Goal: Entertainment & Leisure: Consume media (video, audio)

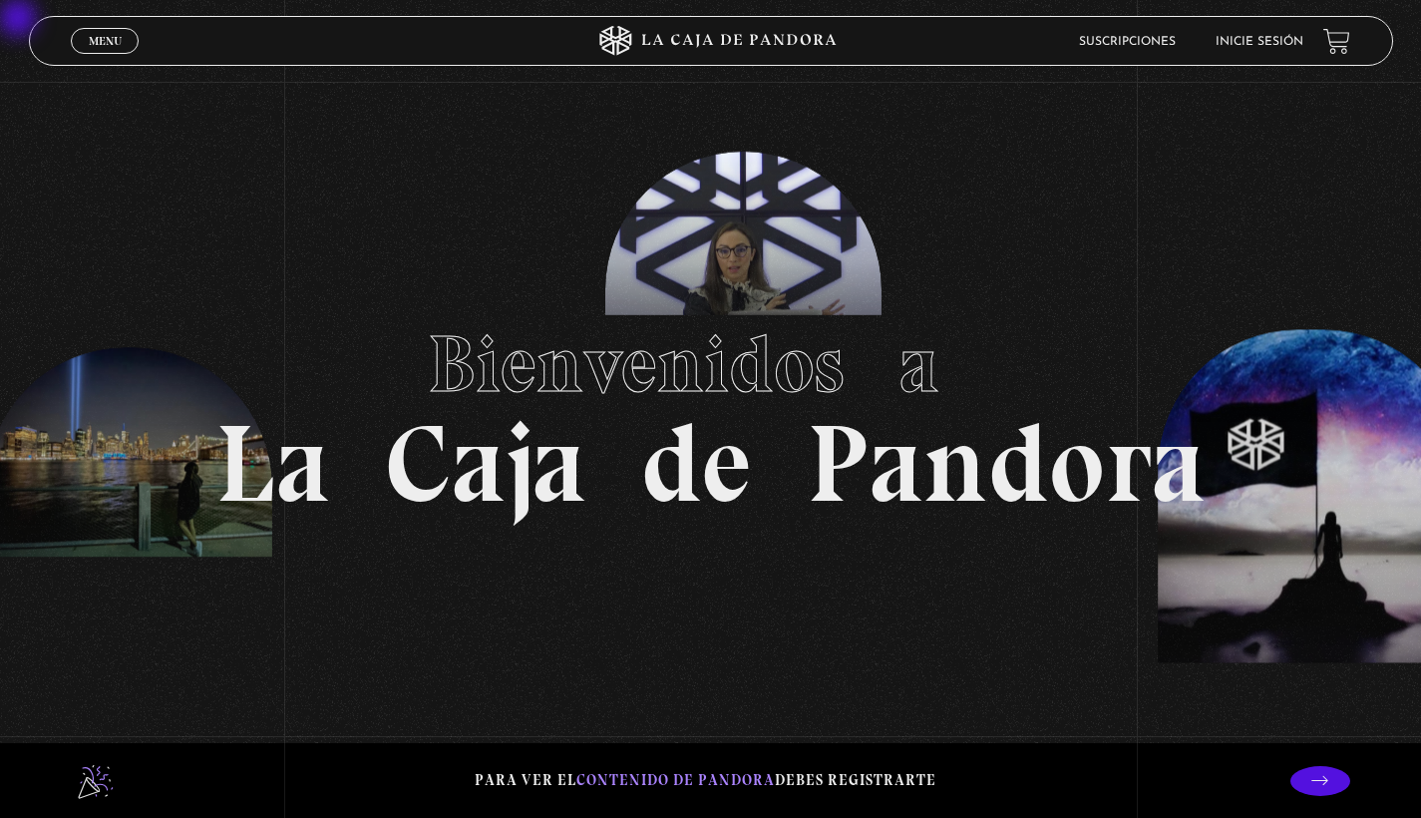
click at [107, 32] on link "Menu Cerrar" at bounding box center [105, 41] width 68 height 26
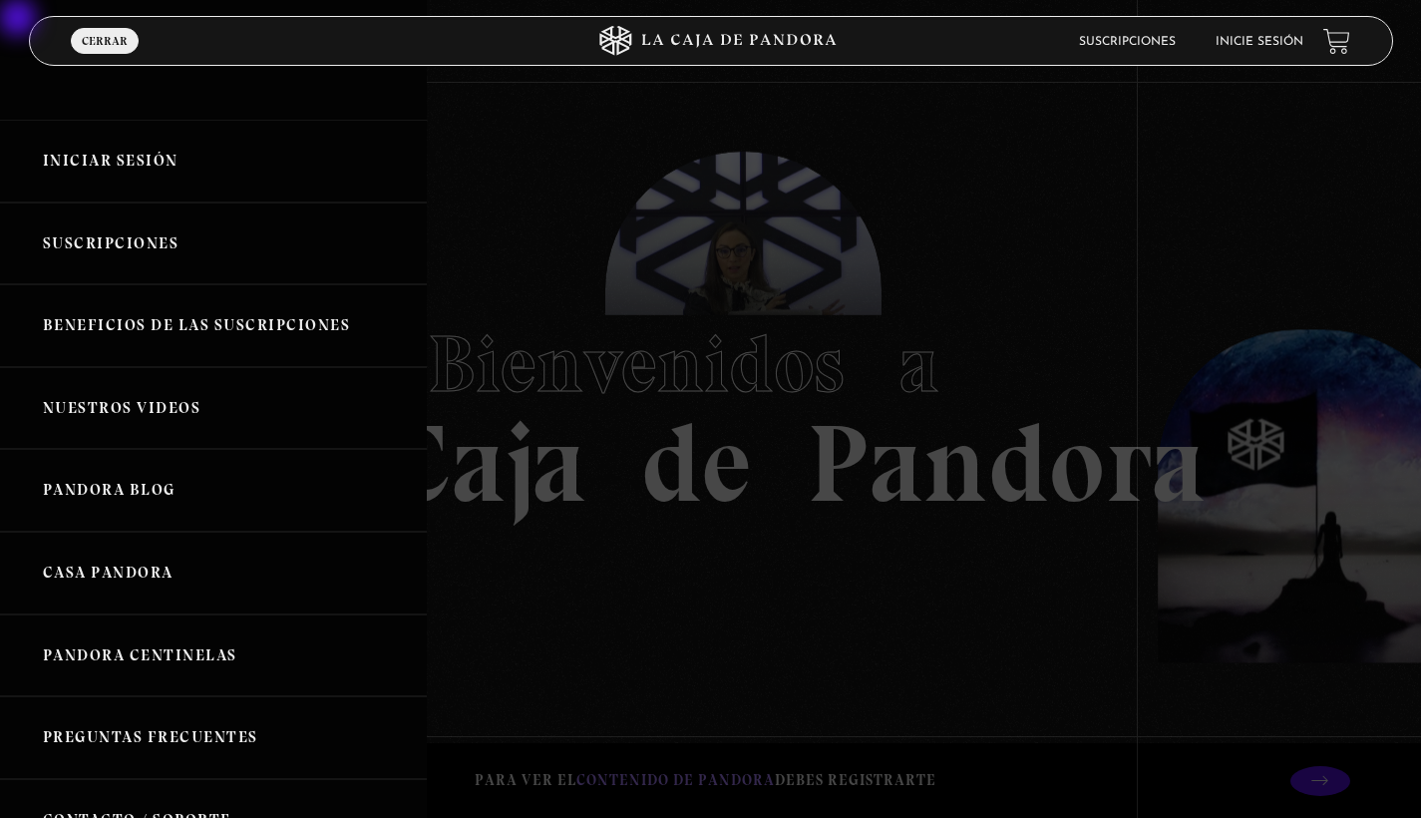
click at [147, 161] on link "Iniciar Sesión" at bounding box center [213, 161] width 427 height 83
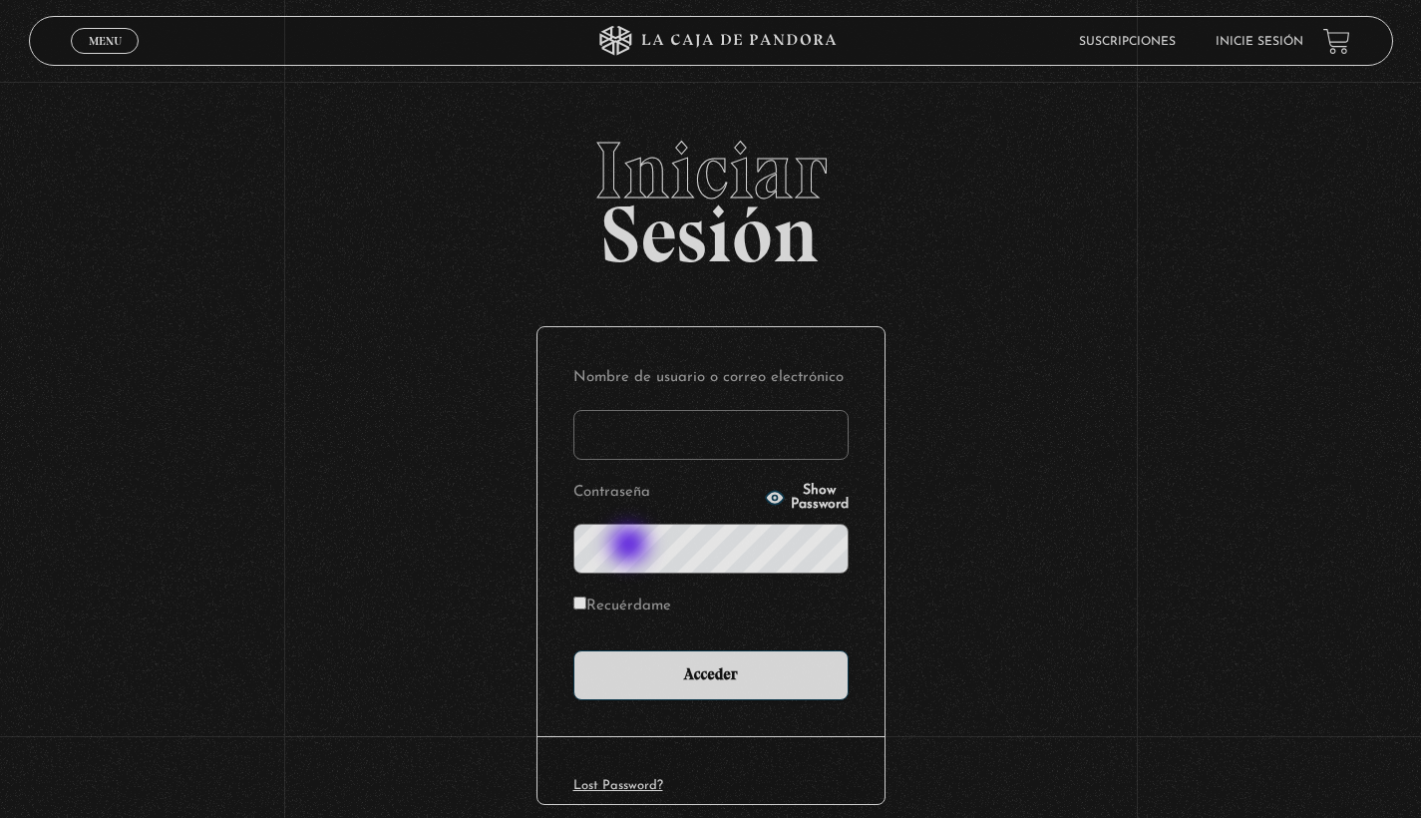
type input "[PERSON_NAME]"
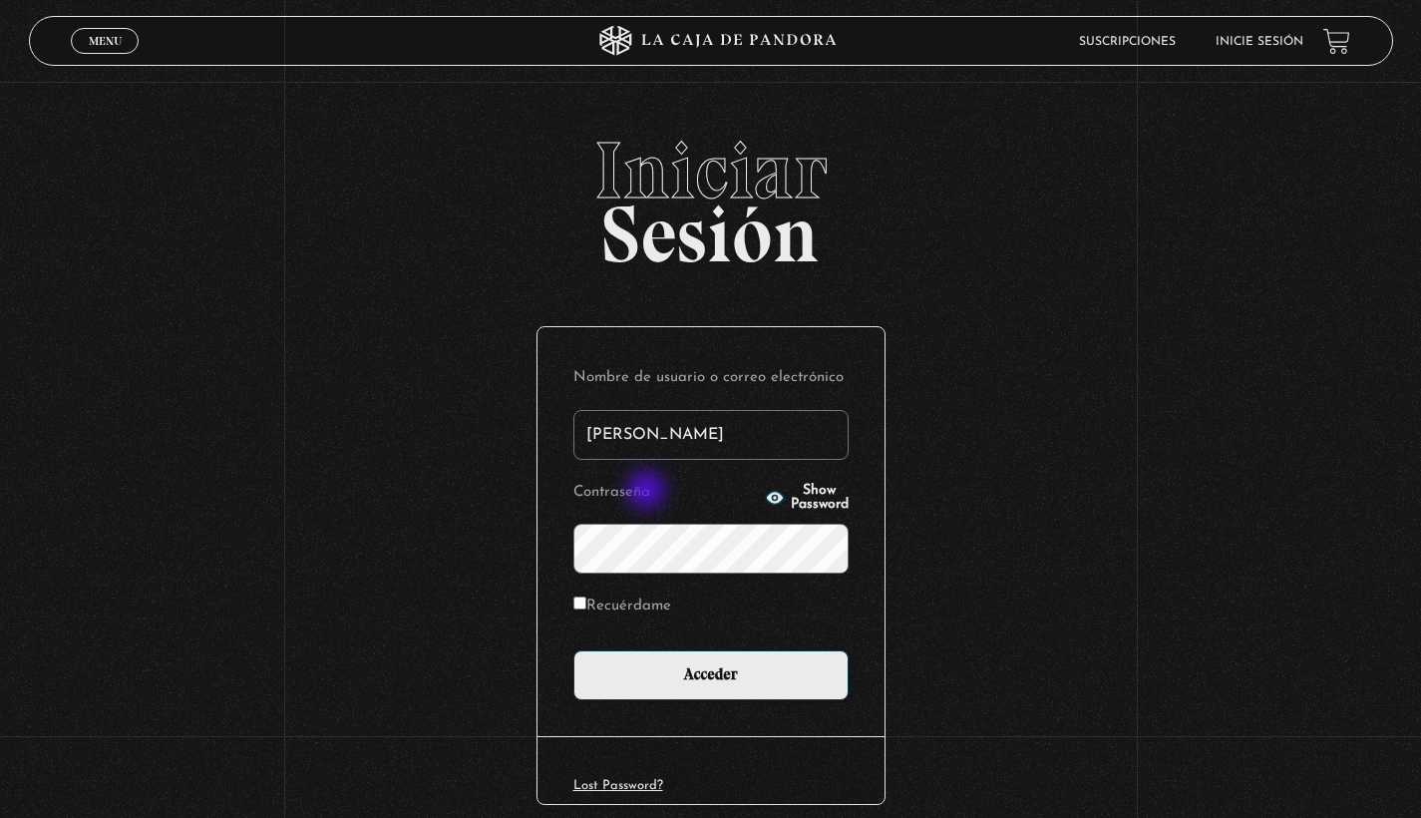
click at [718, 673] on input "Acceder" at bounding box center [710, 675] width 275 height 50
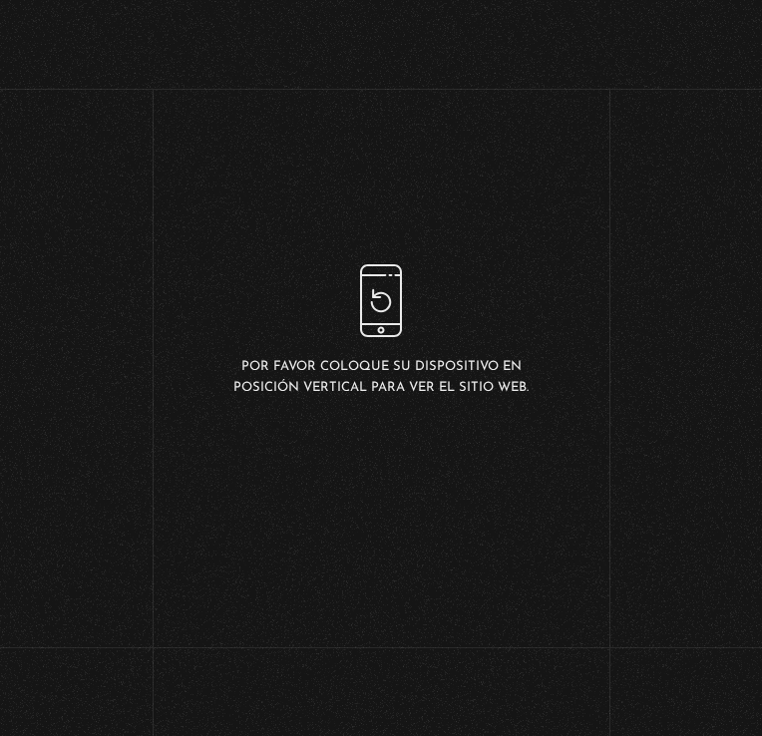
click at [296, 346] on div "Por favor coloque su dispositivo en posición vertical para ver el sitio web." at bounding box center [380, 330] width 305 height 133
click at [293, 357] on p "Por favor coloque su dispositivo en posición vertical para ver el sitio web." at bounding box center [380, 377] width 305 height 40
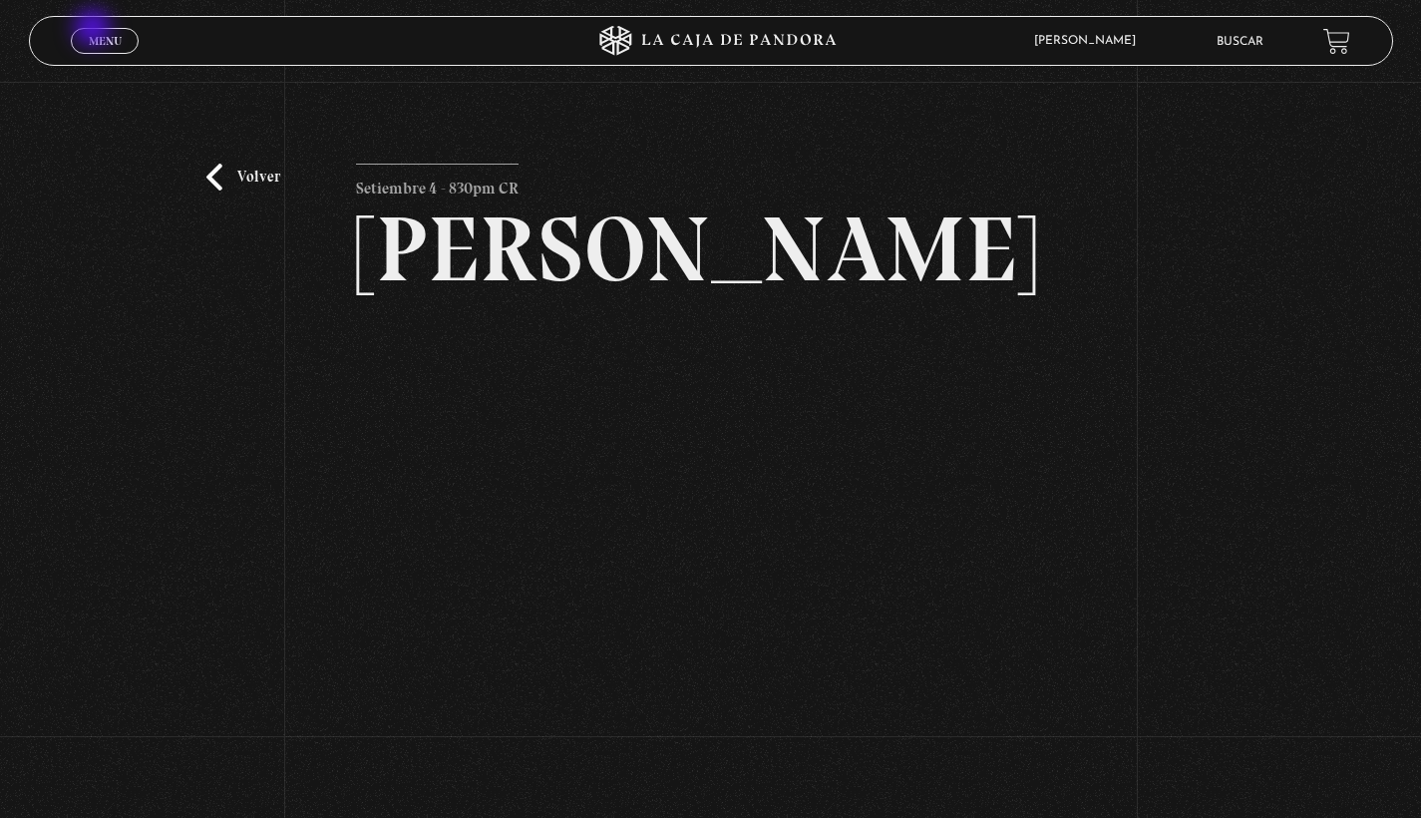
click at [95, 32] on link "Menu Cerrar" at bounding box center [105, 41] width 68 height 26
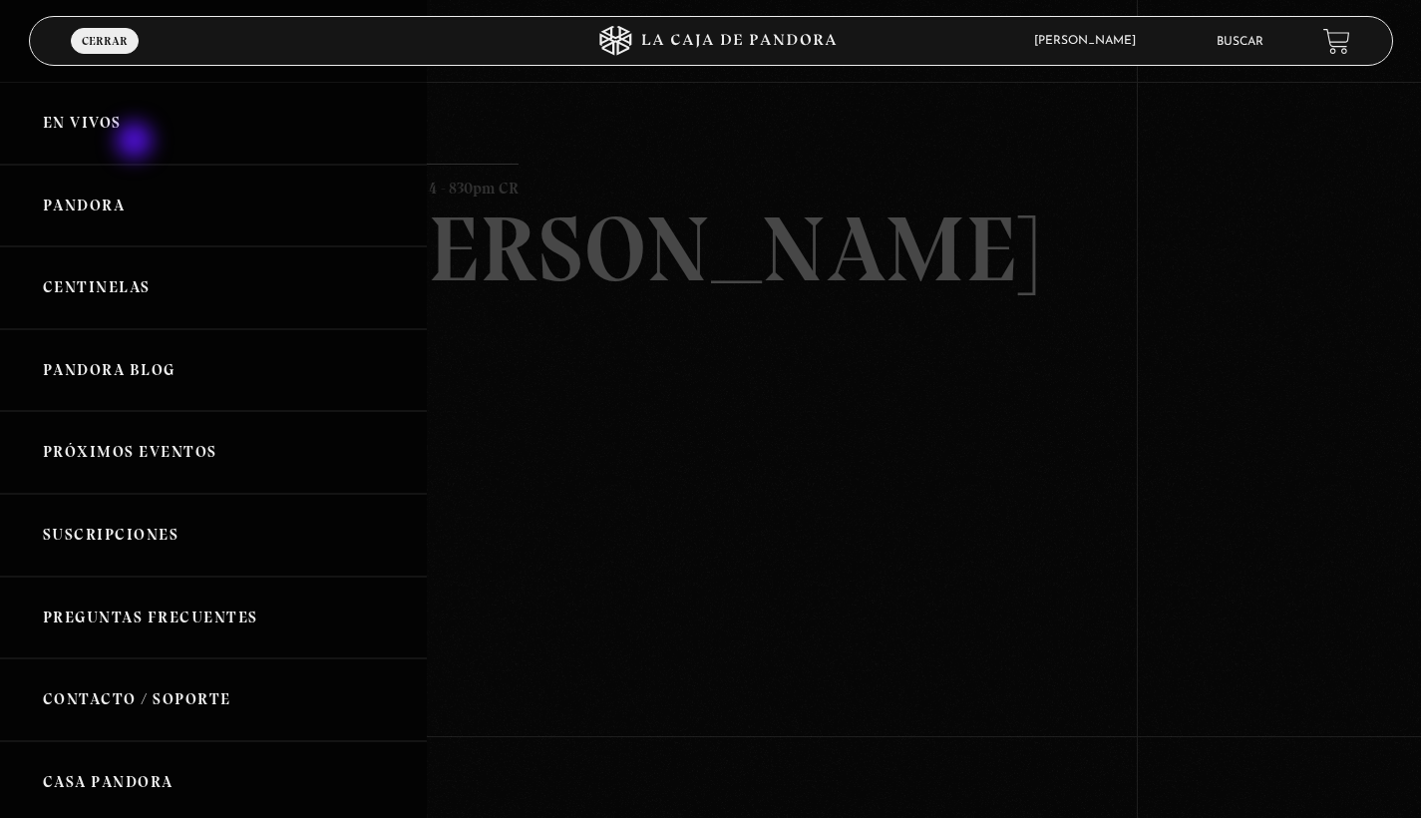
click at [137, 143] on link "En vivos" at bounding box center [213, 123] width 427 height 83
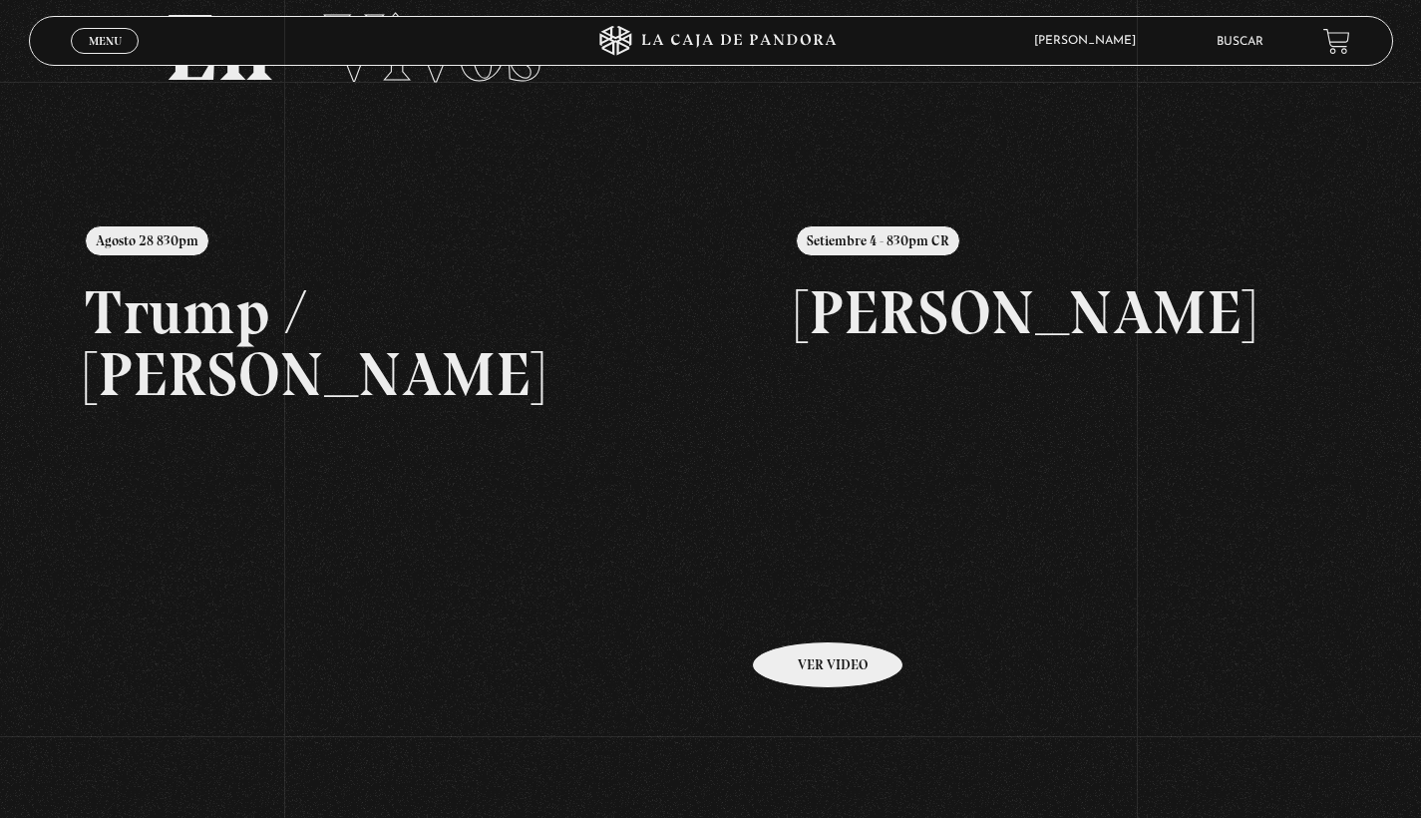
scroll to position [127, 0]
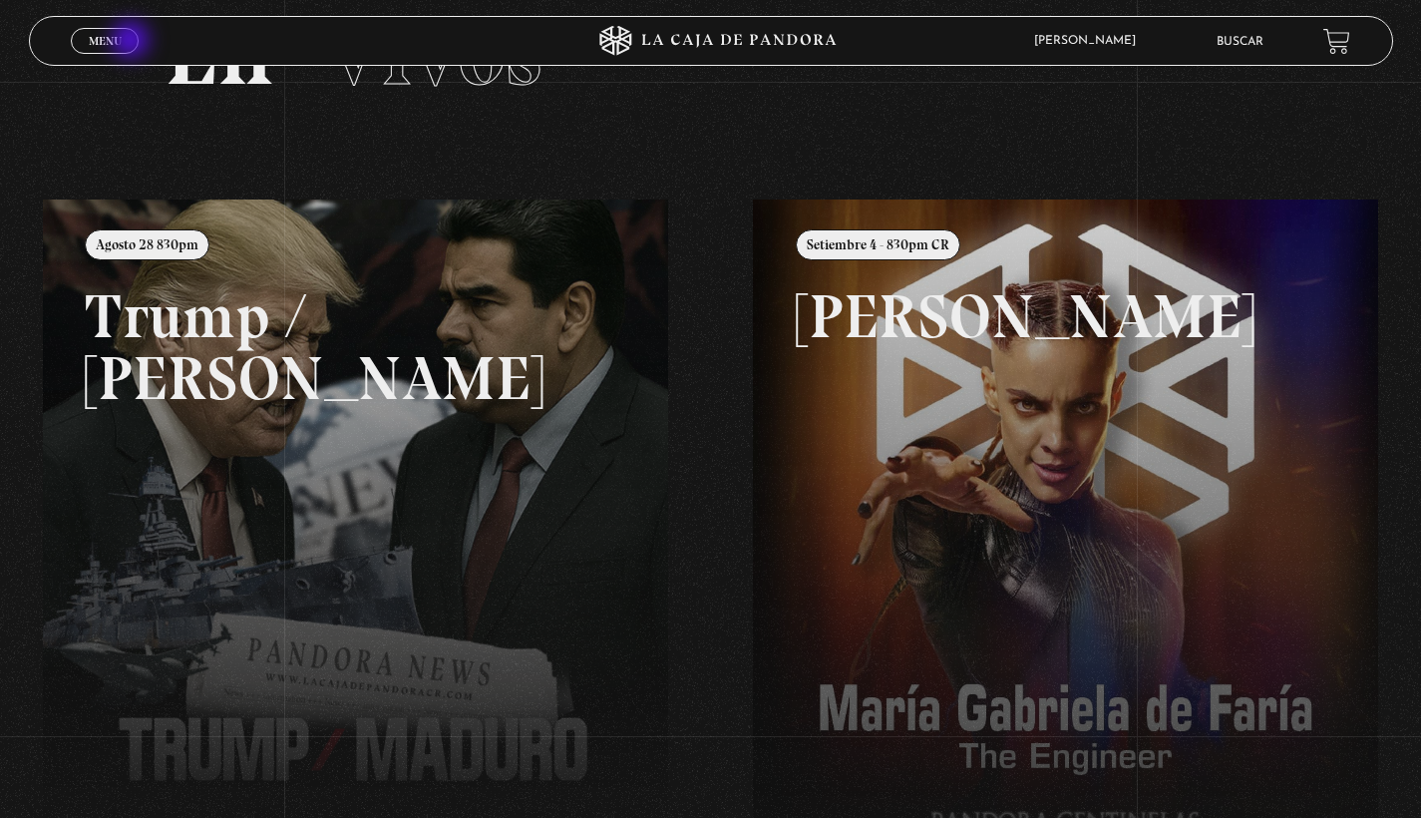
click at [133, 42] on link "Menu Cerrar" at bounding box center [105, 41] width 68 height 26
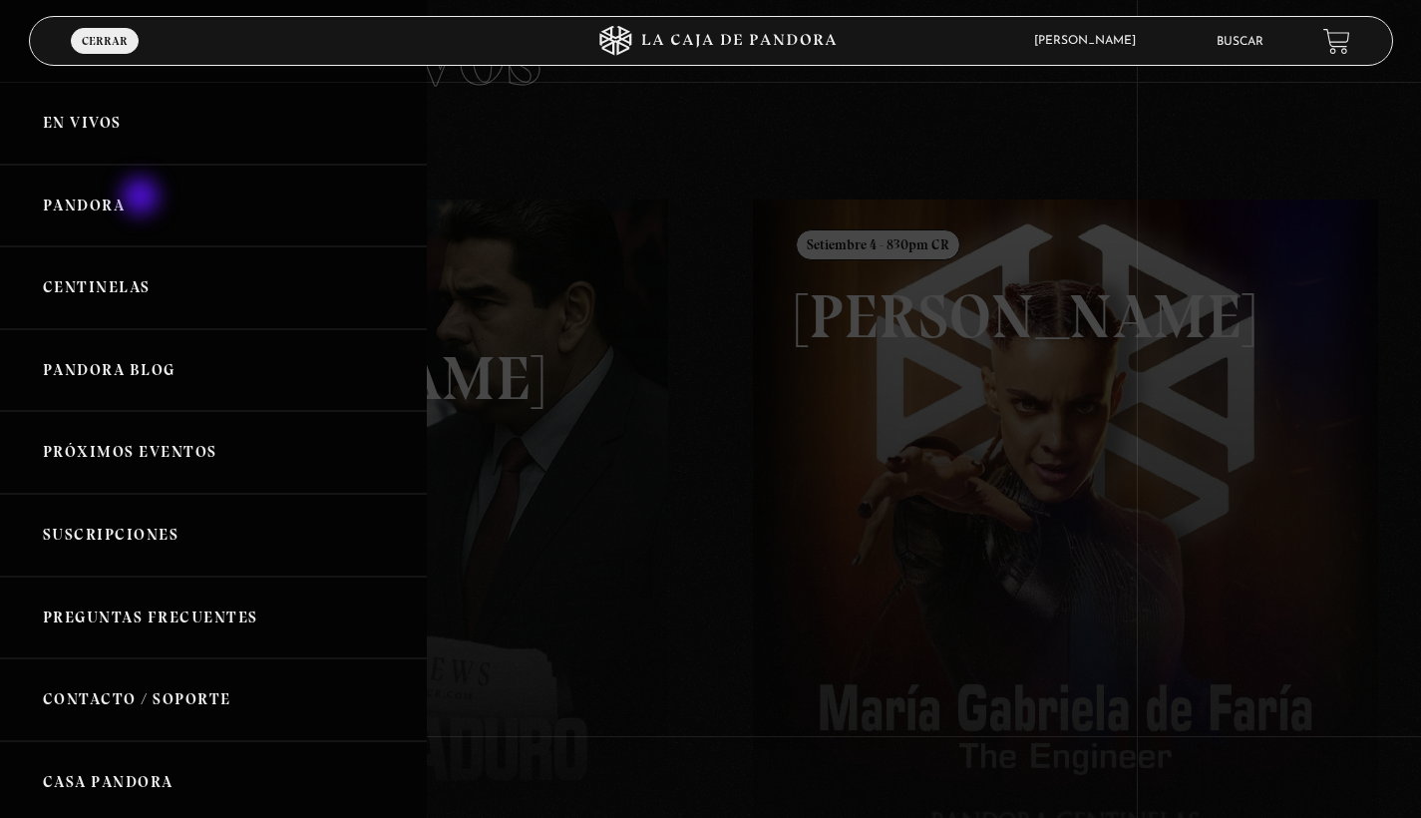
click at [143, 197] on link "Pandora" at bounding box center [213, 206] width 427 height 83
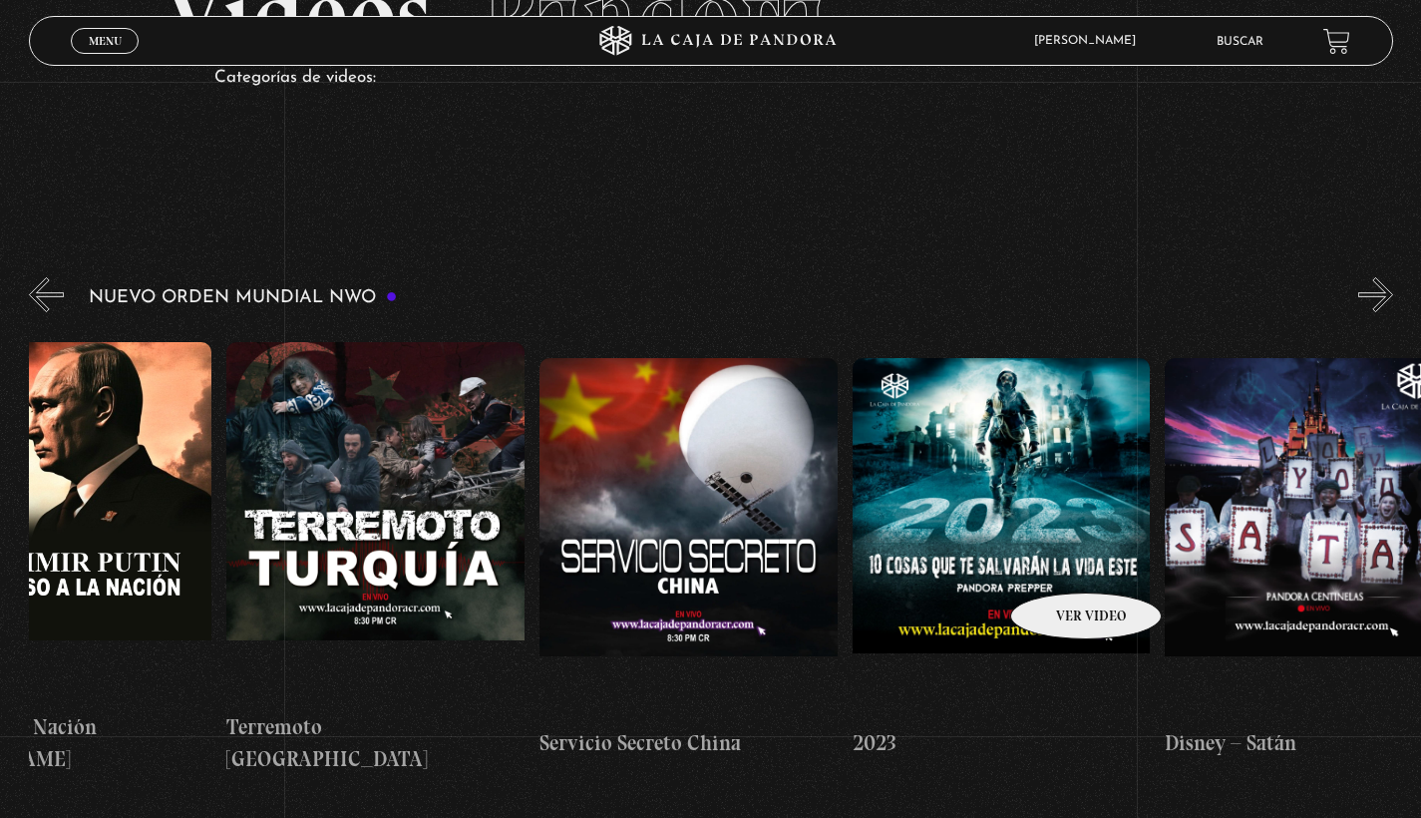
scroll to position [0, 12128]
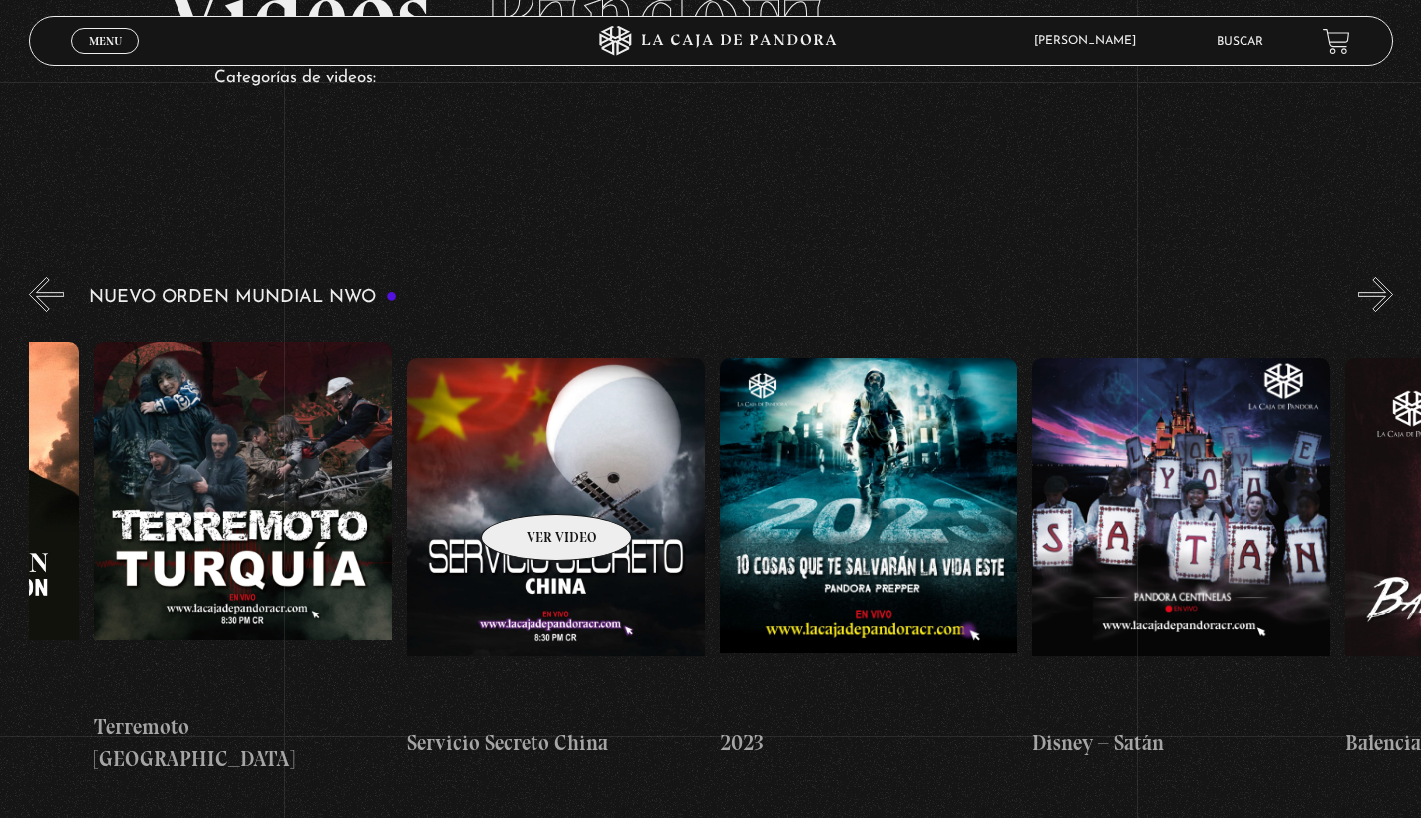
click at [530, 484] on figure at bounding box center [556, 537] width 298 height 359
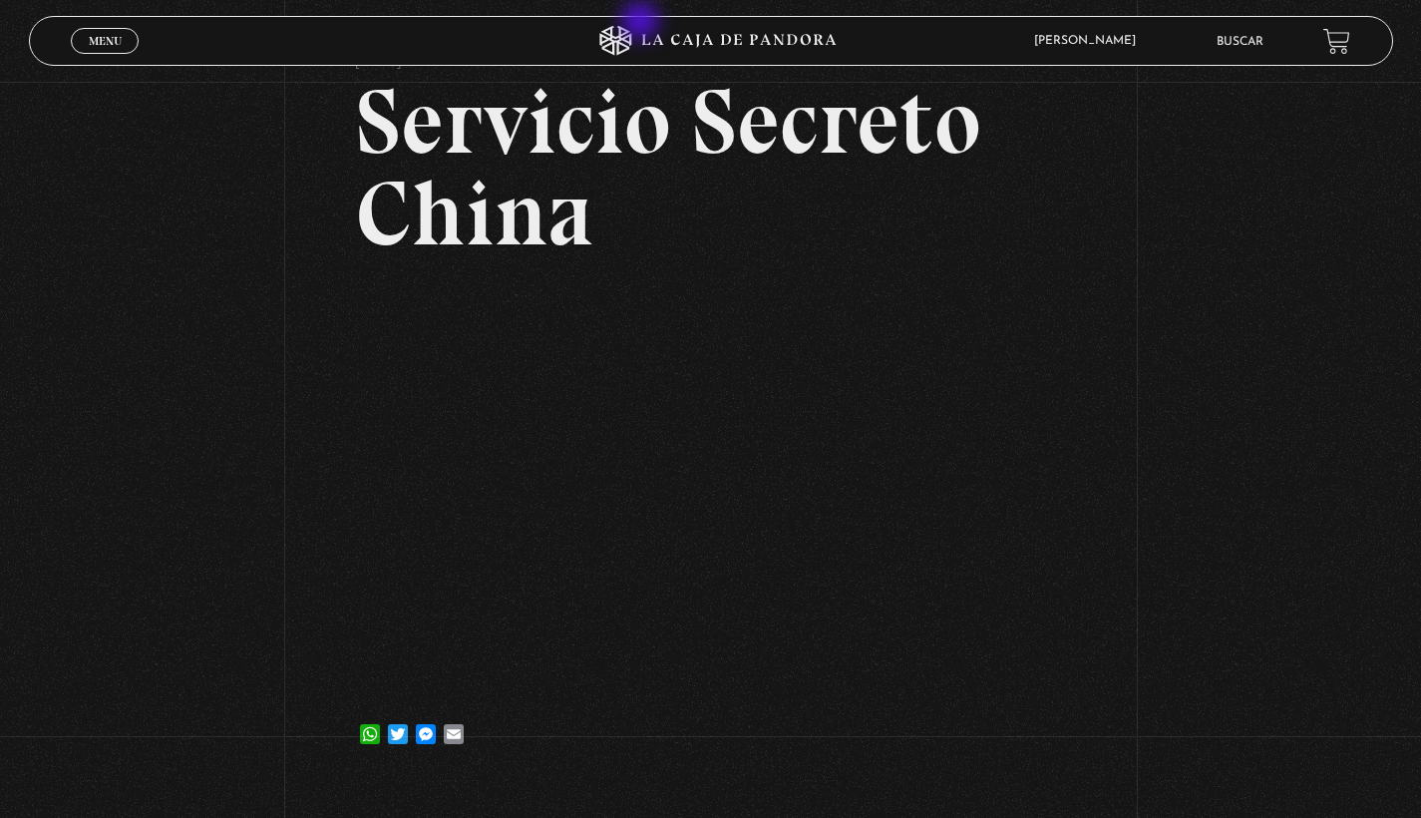
scroll to position [79, 0]
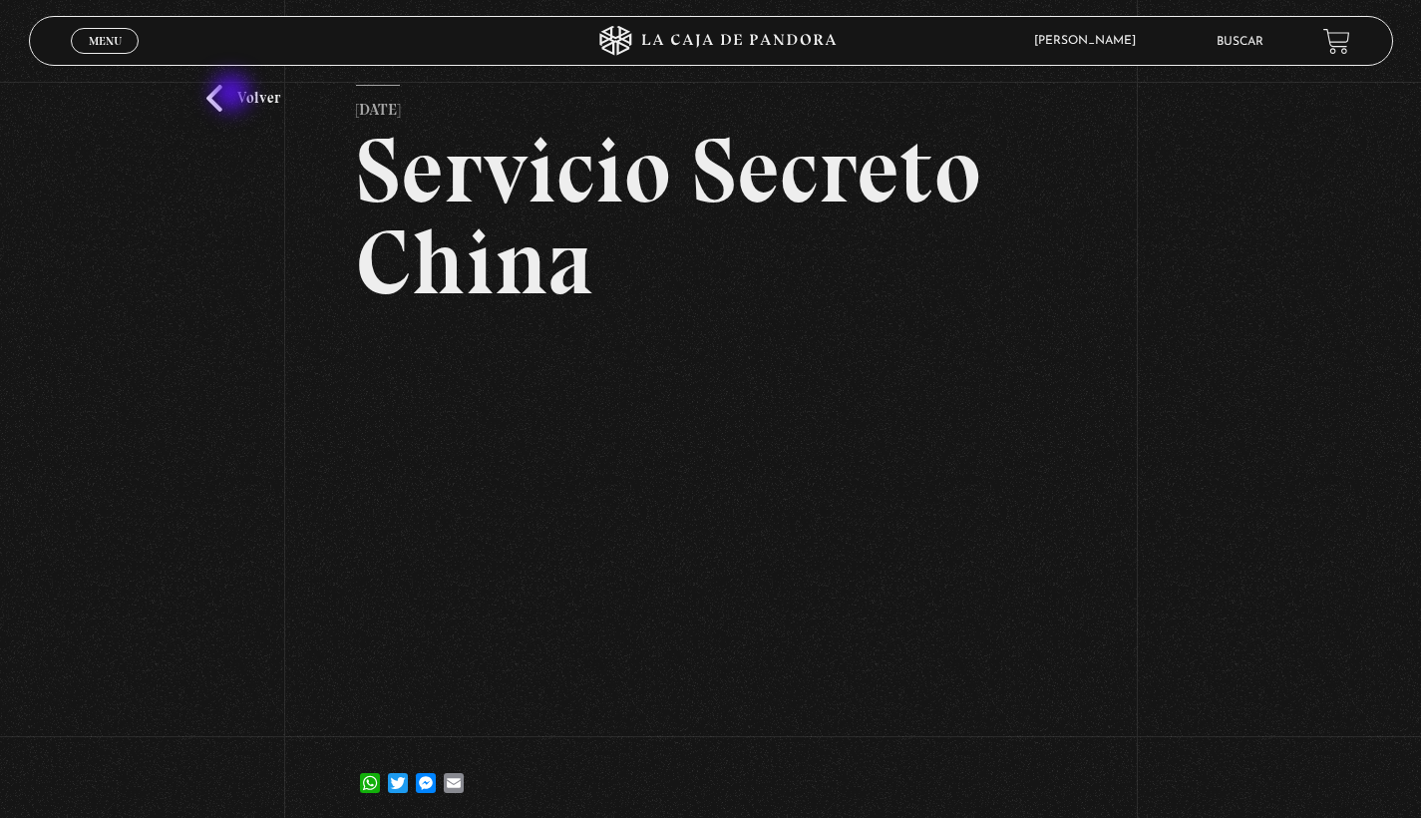
click at [233, 95] on link "Volver" at bounding box center [243, 98] width 74 height 27
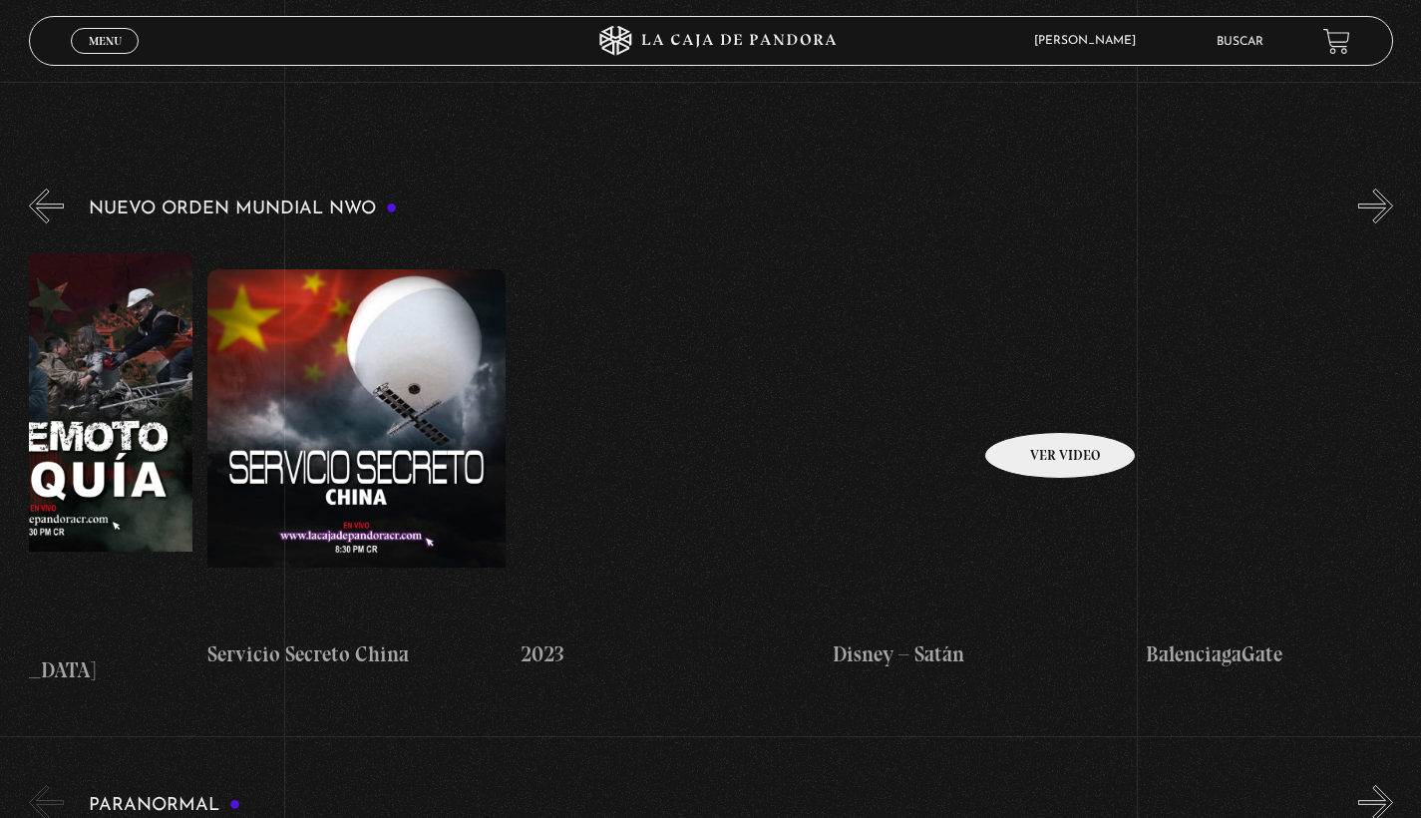
scroll to position [0, 12304]
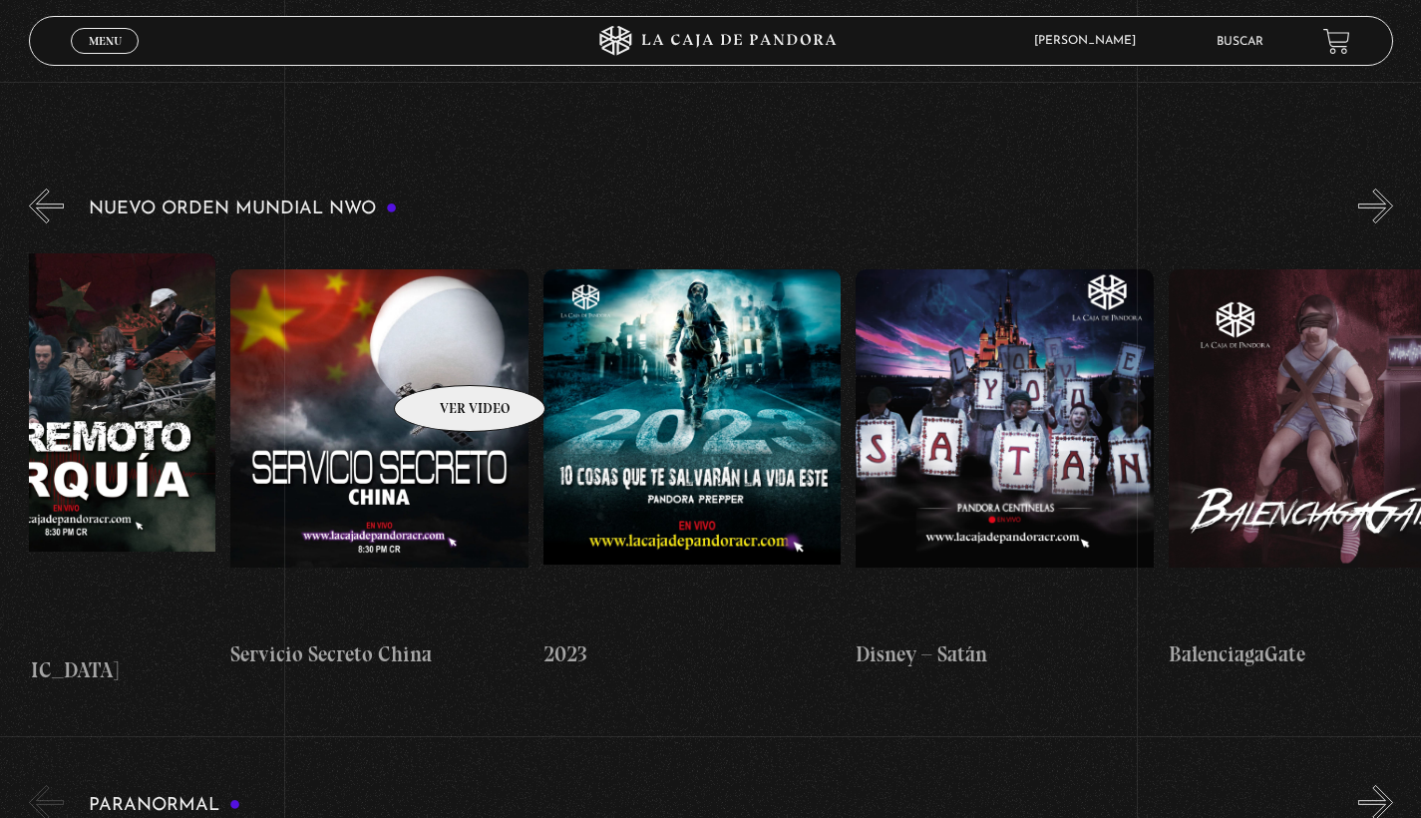
click at [438, 358] on figure at bounding box center [379, 448] width 298 height 359
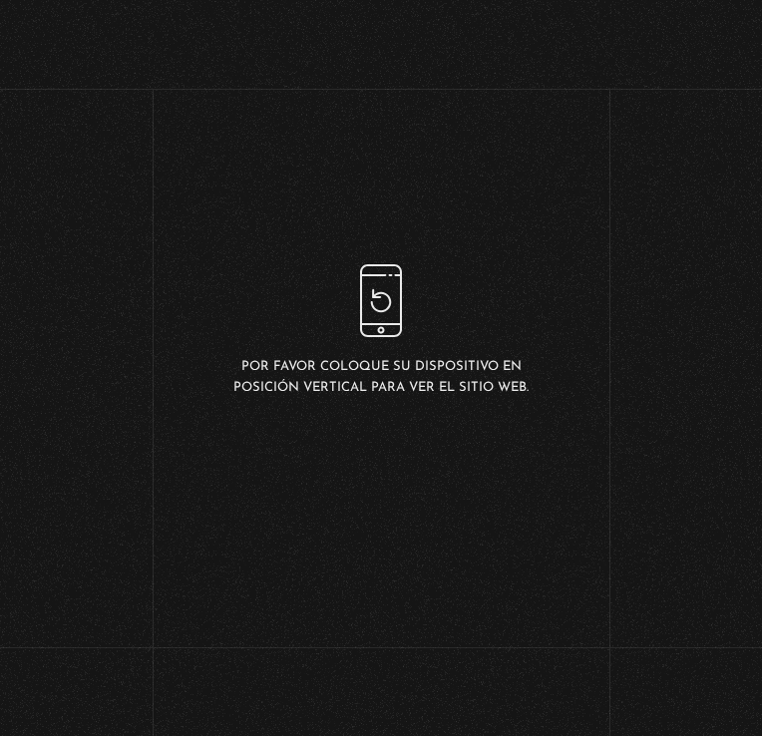
click at [300, 325] on div "Por favor coloque su dispositivo en posición vertical para ver el sitio web." at bounding box center [380, 330] width 305 height 133
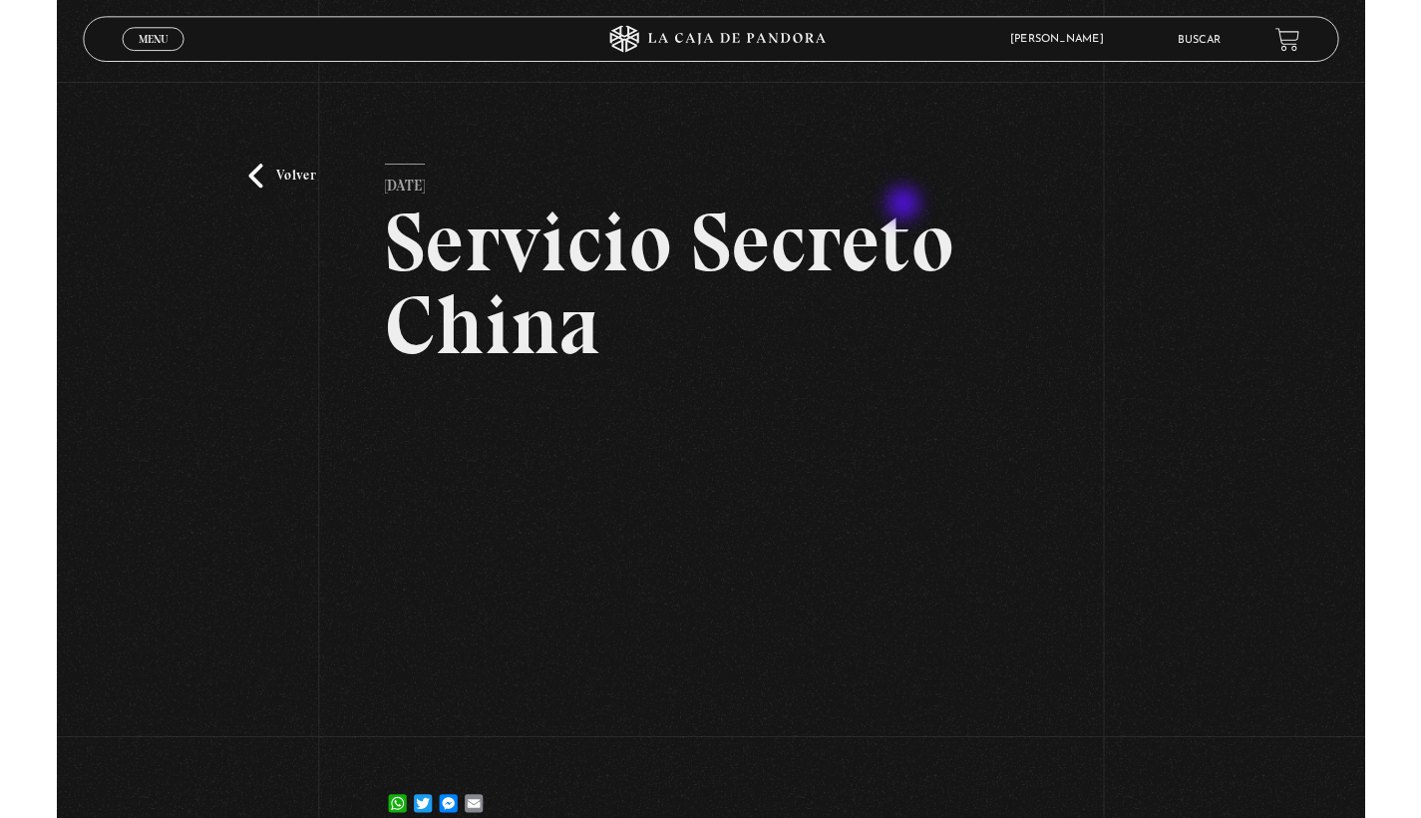
scroll to position [166, 0]
